Goal: Information Seeking & Learning: Learn about a topic

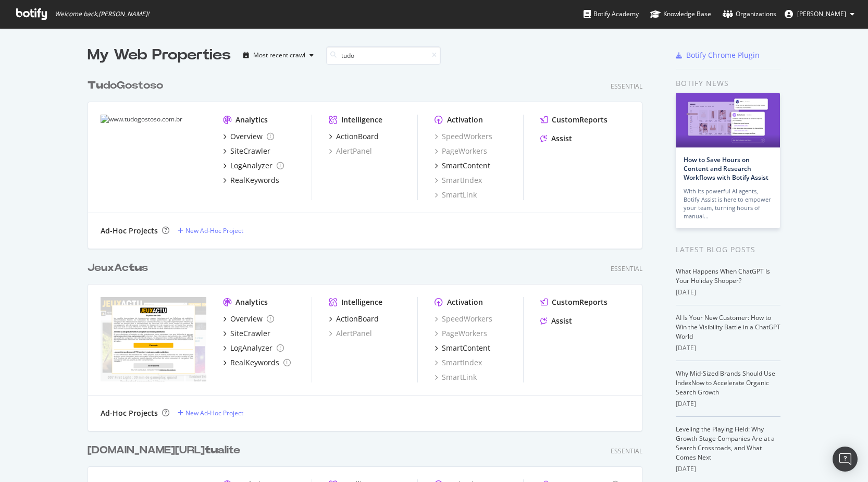
scroll to position [365, 563]
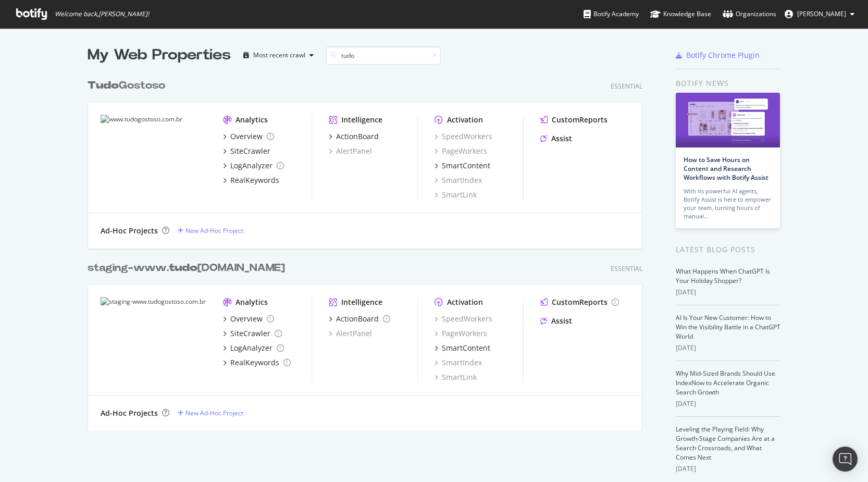
type input "tudo"
click at [128, 86] on div "Tudo Gostoso" at bounding box center [127, 85] width 78 height 15
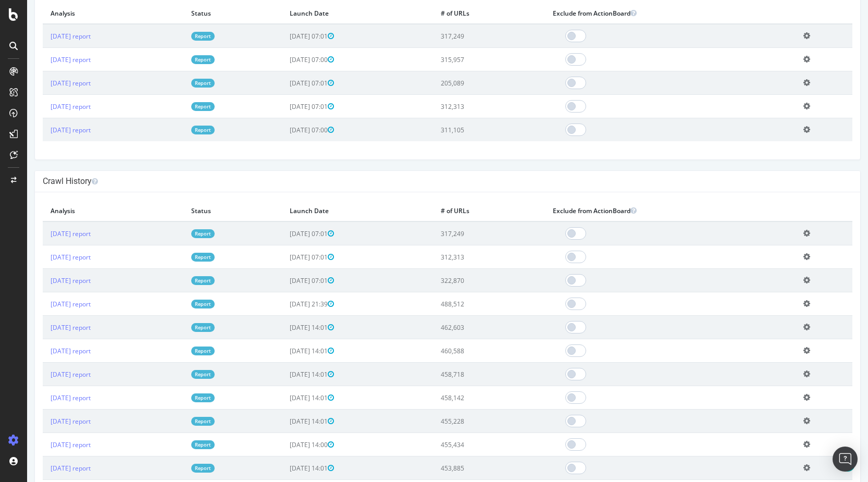
scroll to position [437, 0]
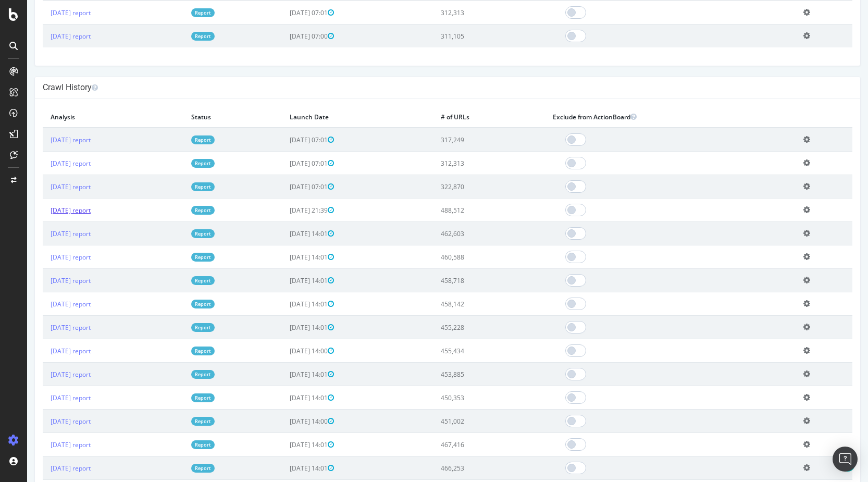
click at [91, 215] on link "[DATE] report" at bounding box center [71, 210] width 40 height 9
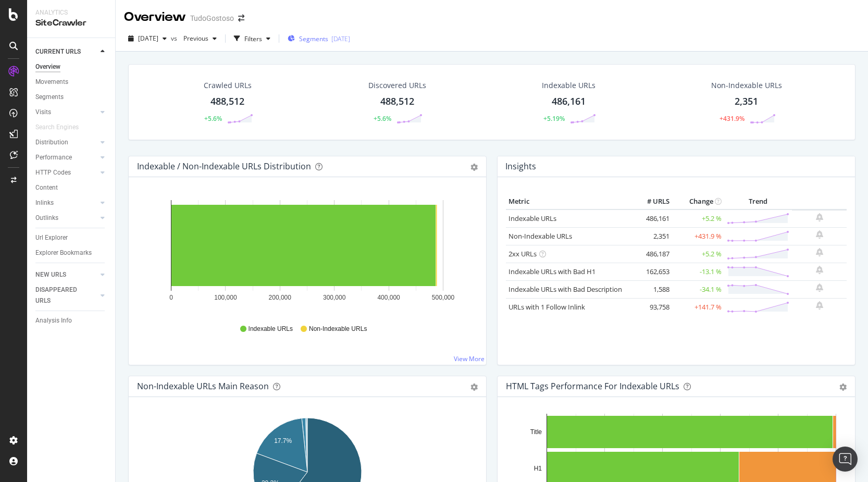
click at [328, 38] on span "Segments" at bounding box center [313, 38] width 29 height 9
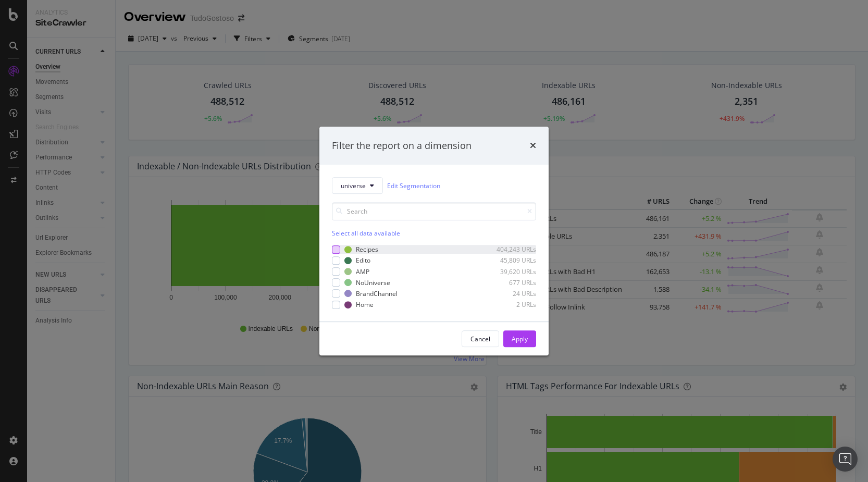
click at [337, 251] on div "modal" at bounding box center [336, 249] width 8 height 8
click at [521, 341] on div "Apply" at bounding box center [520, 338] width 16 height 9
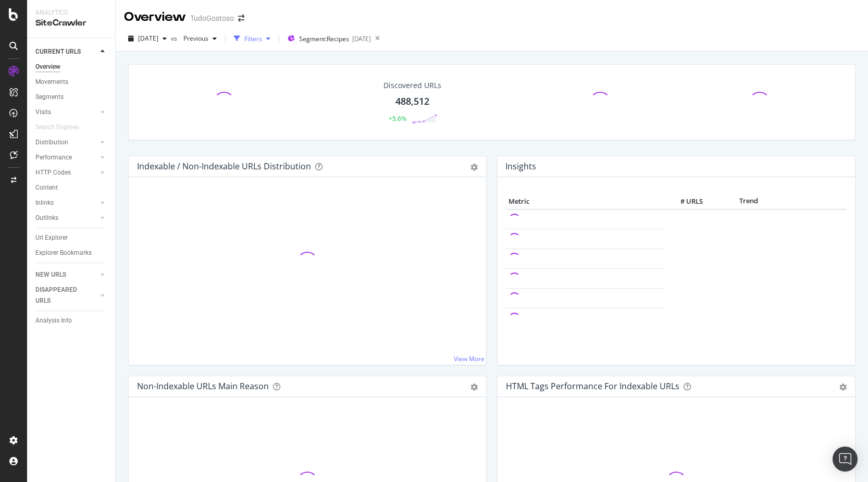
click at [270, 40] on icon "button" at bounding box center [268, 38] width 4 height 6
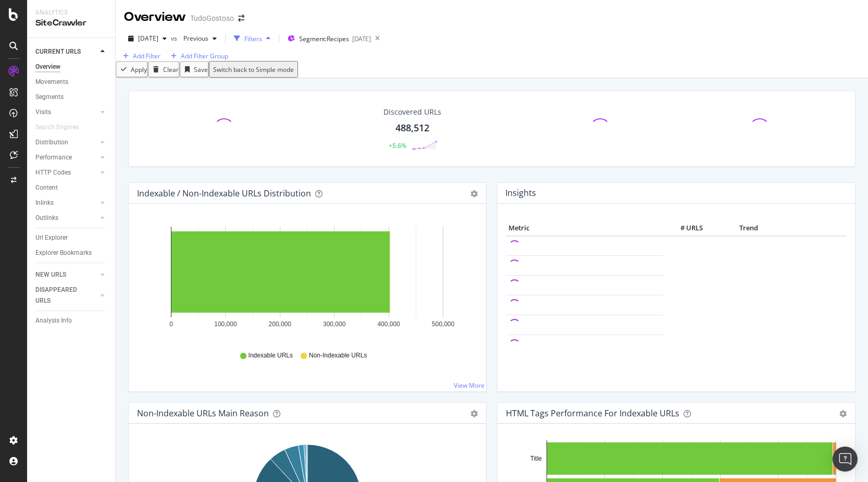
click at [270, 40] on icon "button" at bounding box center [268, 38] width 4 height 6
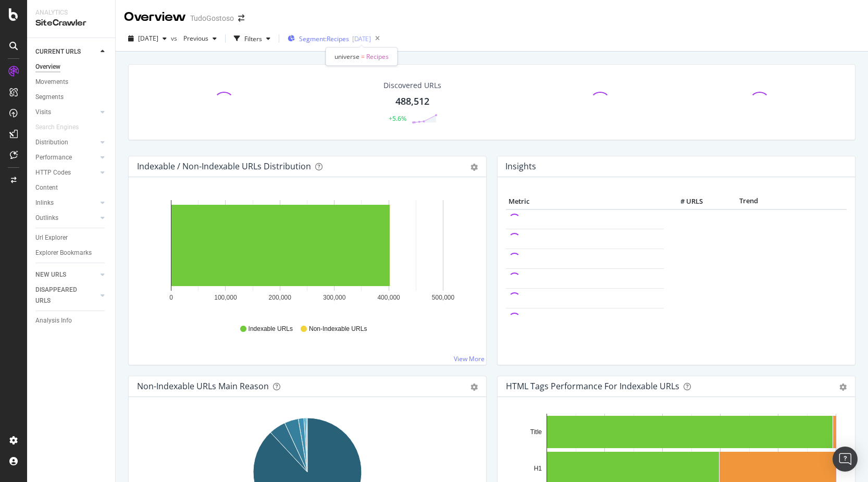
click at [342, 41] on span "Segment: Recipes" at bounding box center [324, 38] width 50 height 9
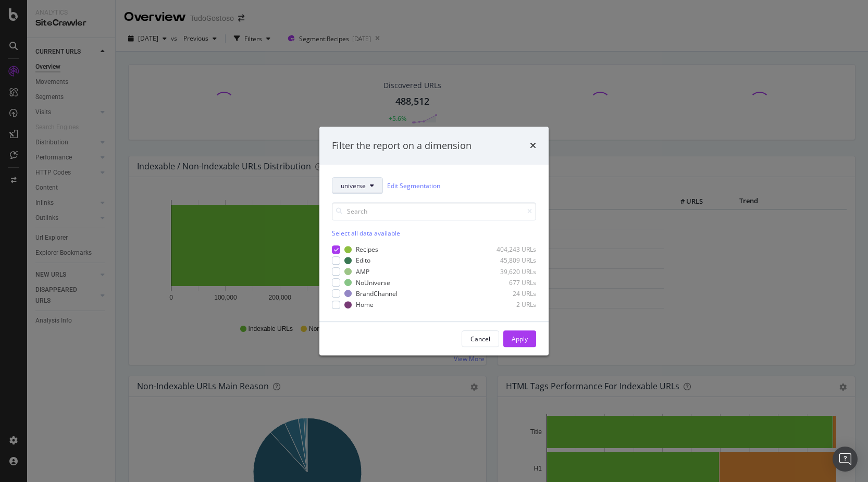
click at [359, 186] on span "universe" at bounding box center [353, 185] width 25 height 9
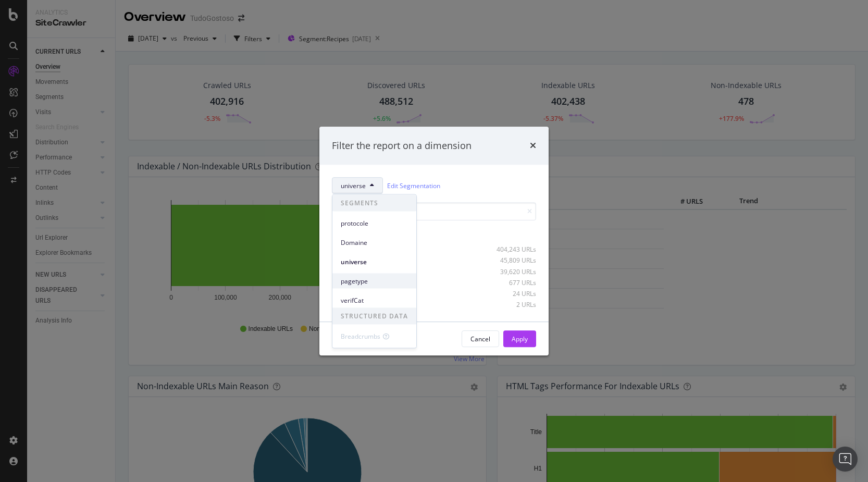
click at [353, 282] on span "pagetype" at bounding box center [374, 280] width 67 height 9
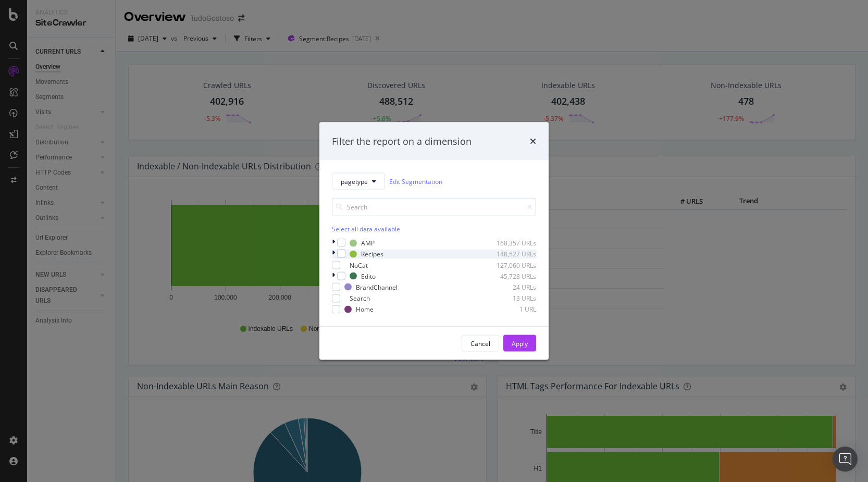
click at [332, 252] on div "modal" at bounding box center [334, 254] width 5 height 9
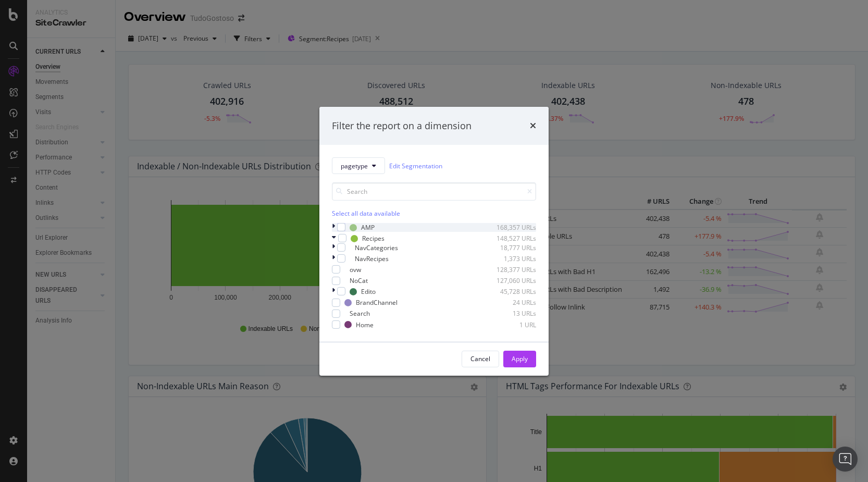
click at [333, 223] on icon "modal" at bounding box center [333, 227] width 3 height 9
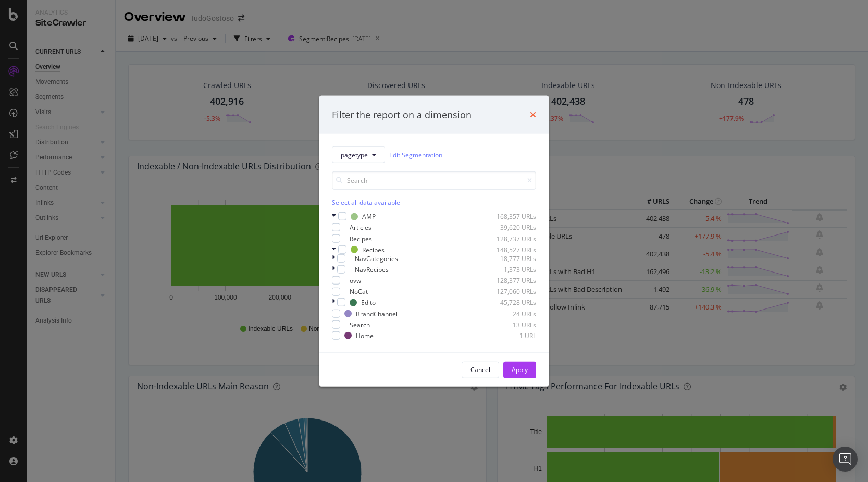
click at [535, 110] on icon "times" at bounding box center [533, 114] width 6 height 8
